Goal: Information Seeking & Learning: Learn about a topic

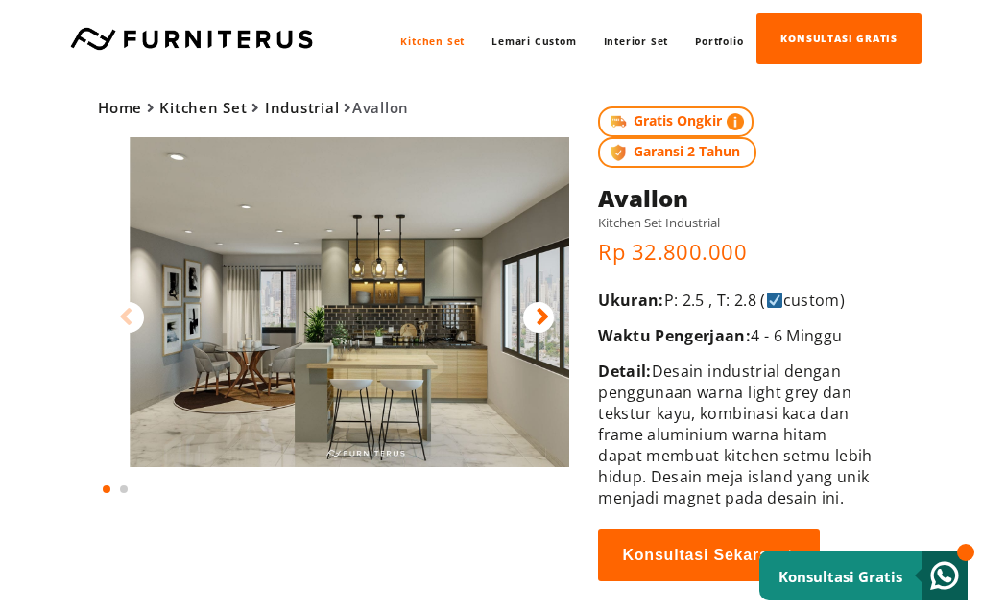
click at [417, 290] on img at bounding box center [365, 302] width 471 height 330
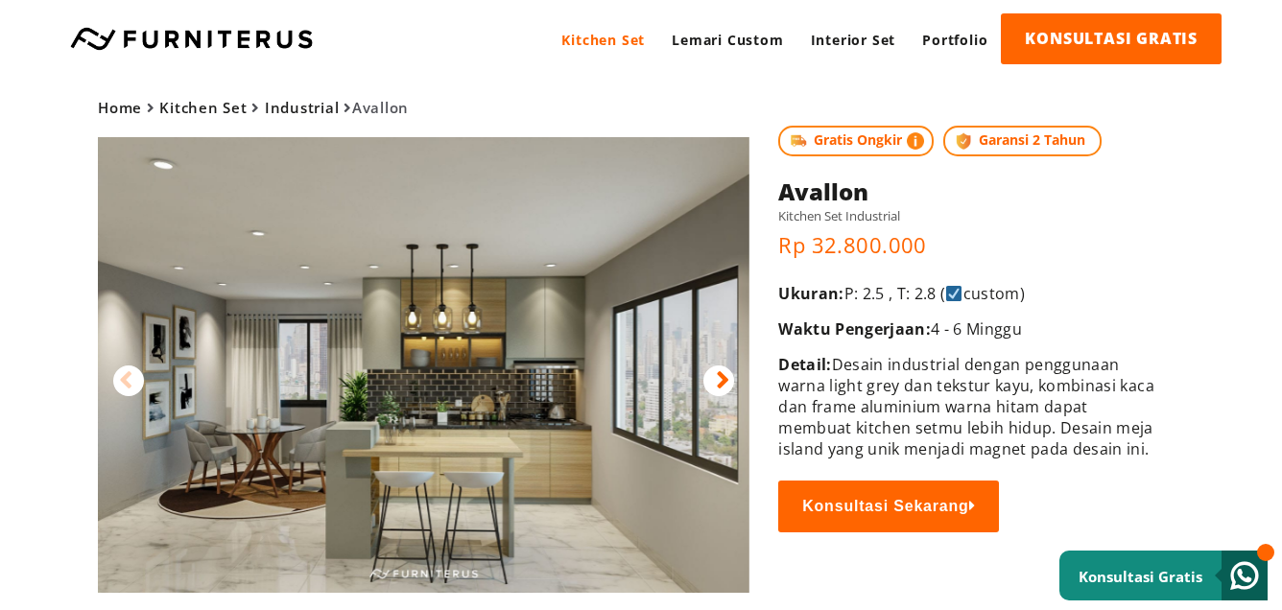
click at [553, 404] on img at bounding box center [424, 365] width 652 height 456
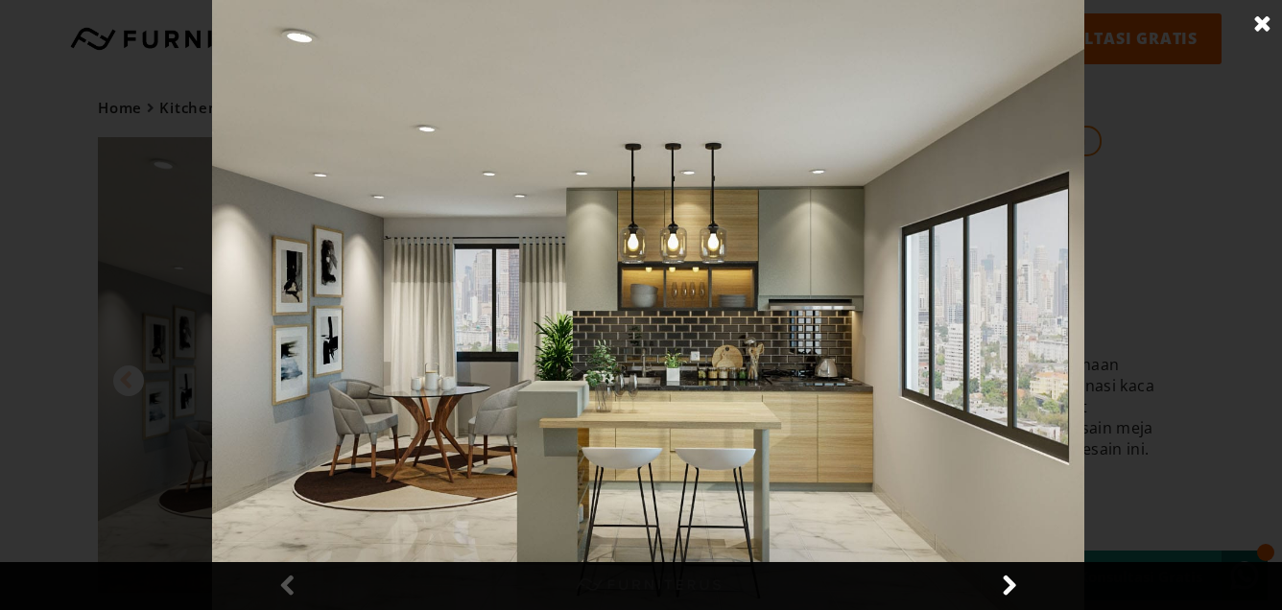
click at [981, 576] on link at bounding box center [1008, 586] width 48 height 48
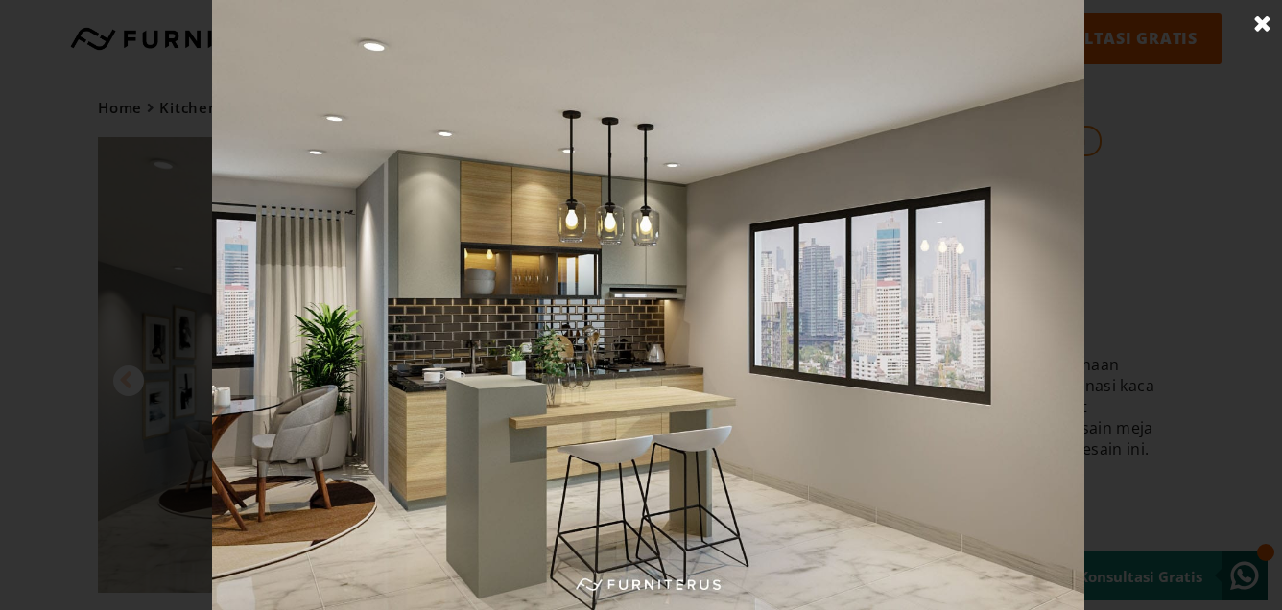
click at [545, 404] on img at bounding box center [648, 305] width 872 height 610
drag, startPoint x: 287, startPoint y: 582, endPoint x: 282, endPoint y: 569, distance: 14.3
click at [287, 580] on img at bounding box center [648, 305] width 872 height 610
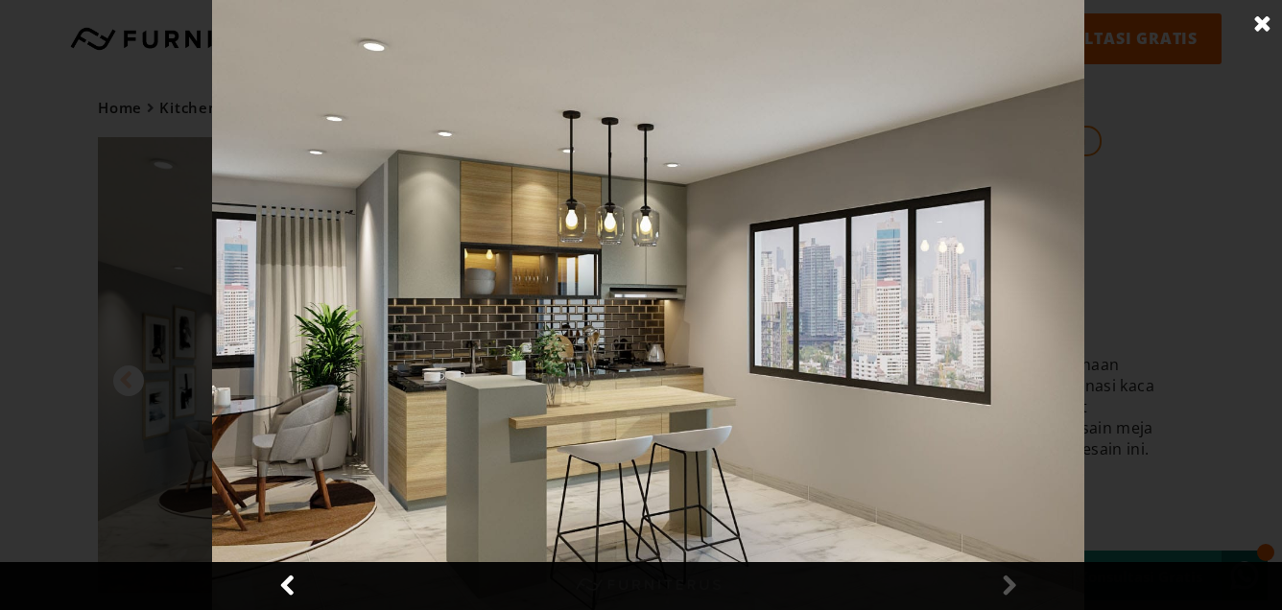
click at [286, 591] on link at bounding box center [289, 586] width 48 height 48
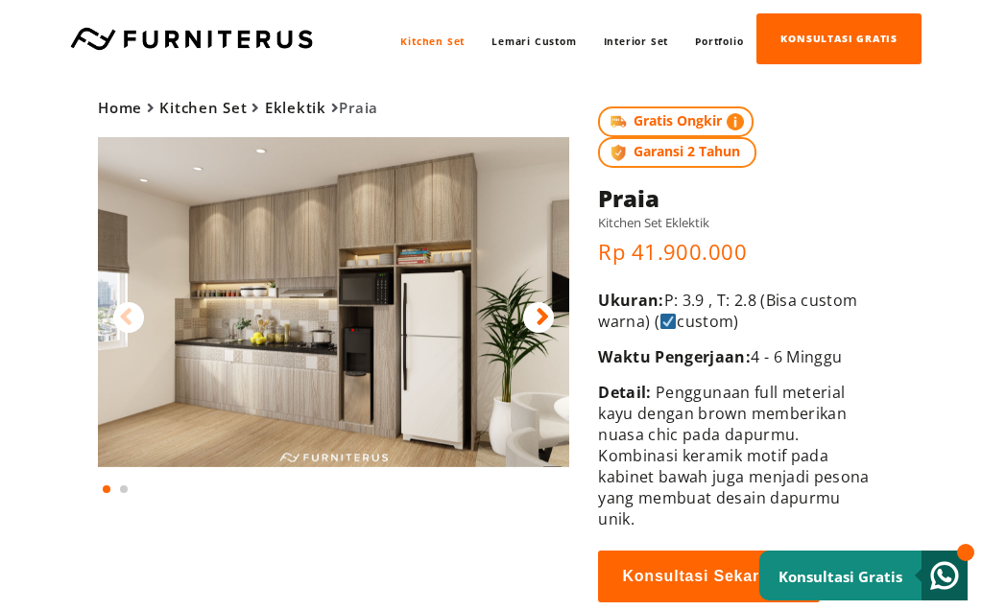
click at [342, 344] on img at bounding box center [333, 302] width 471 height 330
click at [133, 314] on div at bounding box center [128, 317] width 31 height 31
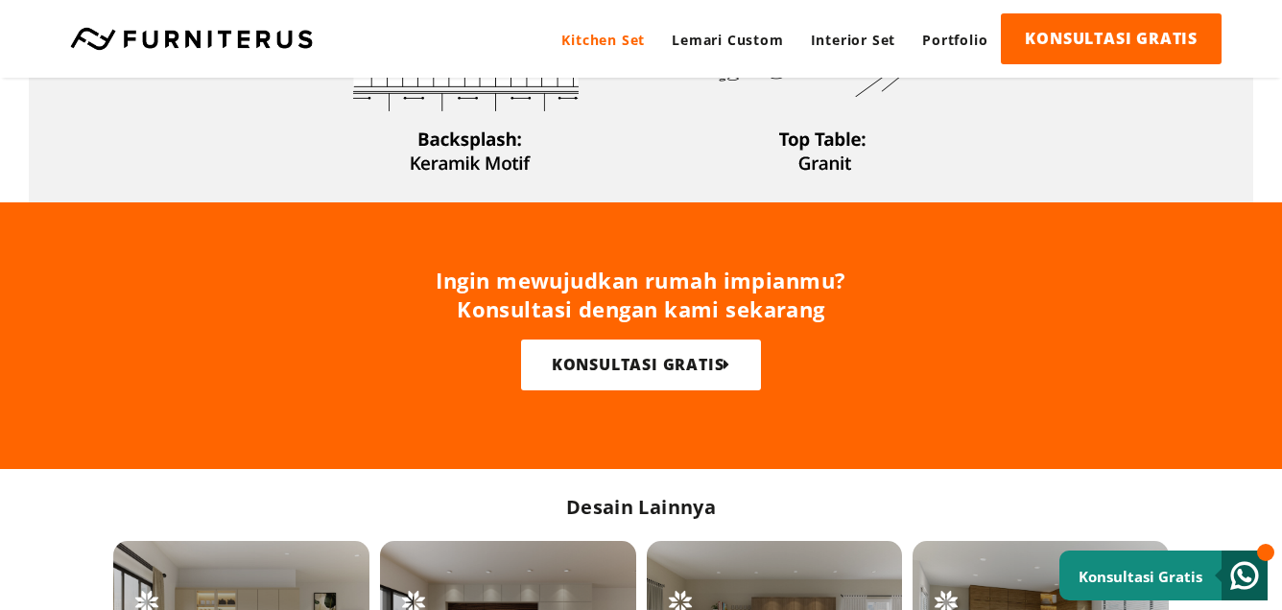
scroll to position [534, 0]
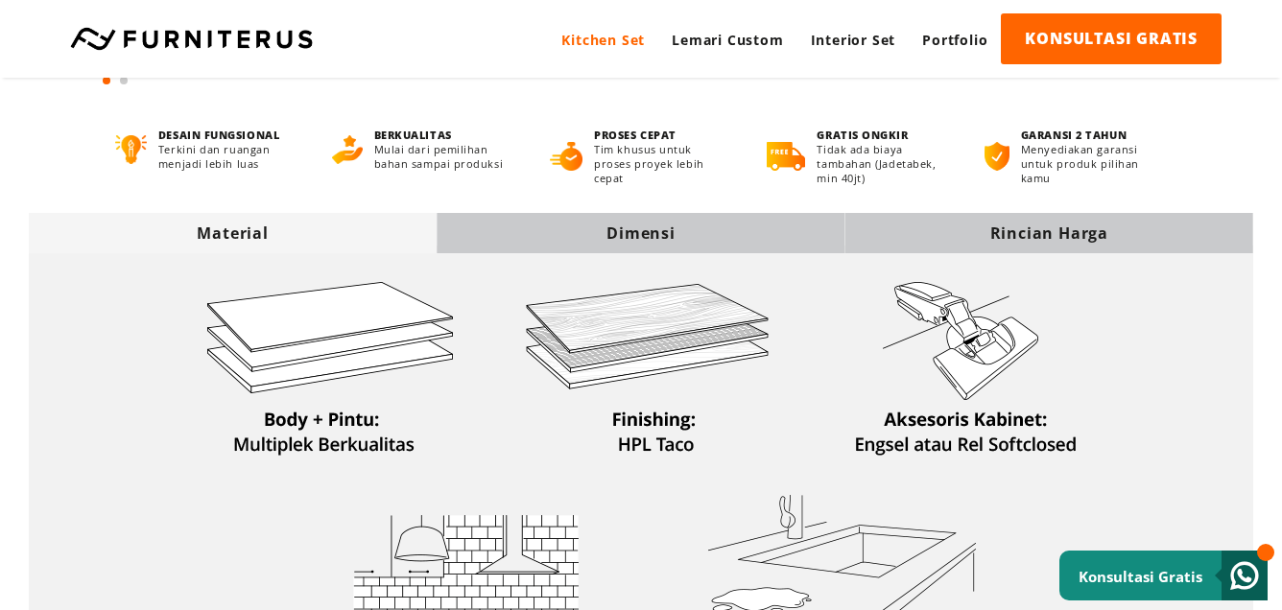
click at [746, 236] on div "Dimensi" at bounding box center [641, 233] width 408 height 21
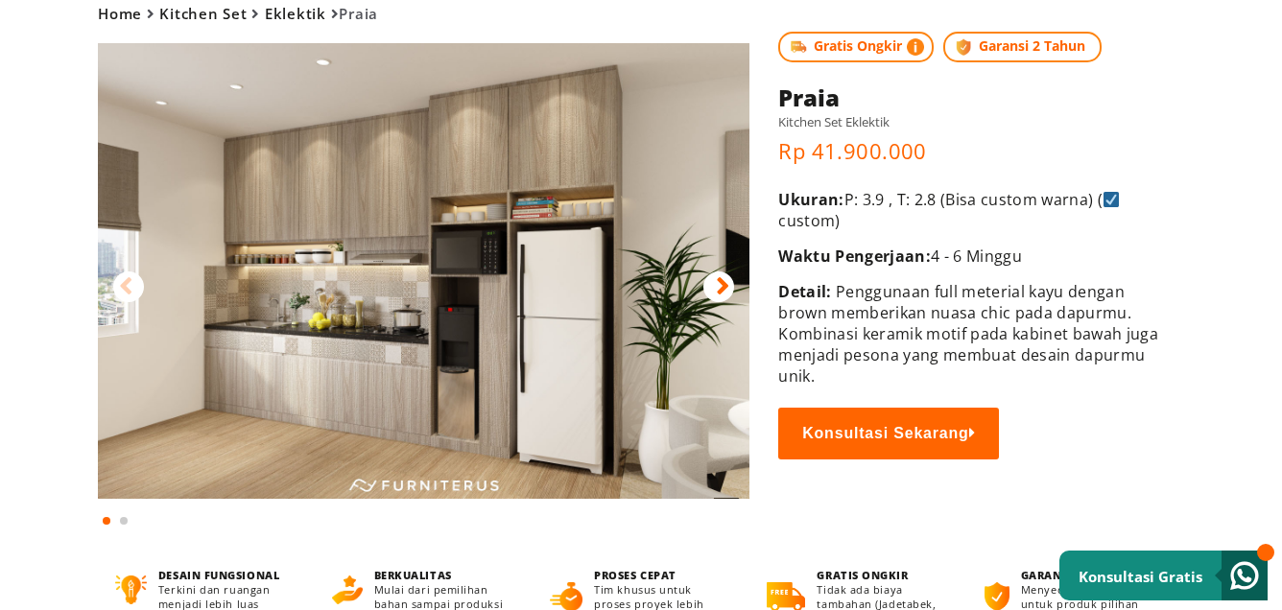
scroll to position [0, 0]
